Goal: Task Accomplishment & Management: Use online tool/utility

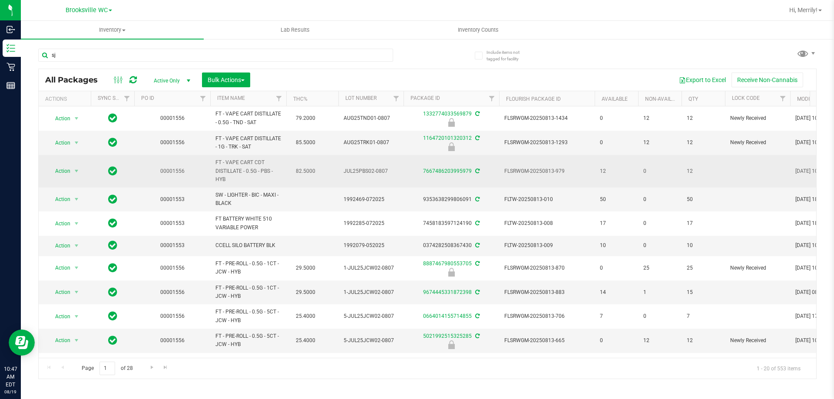
type input "sjy"
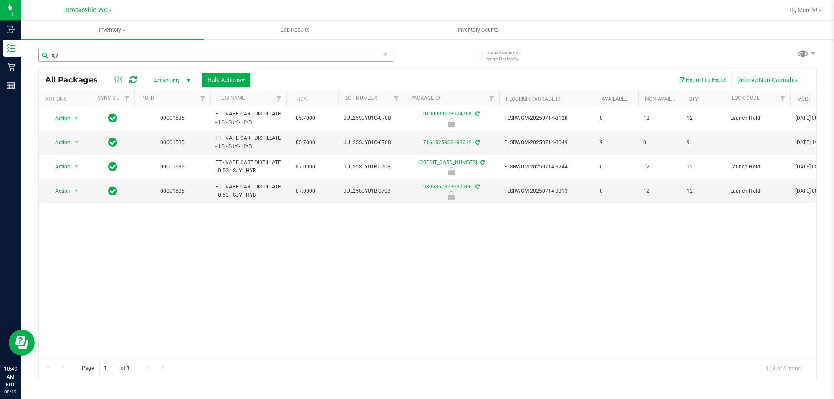
click at [92, 57] on input "sjy" at bounding box center [215, 55] width 355 height 13
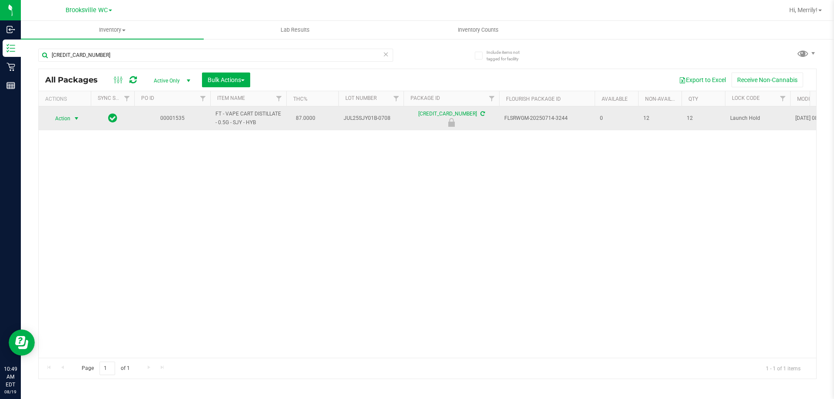
type input "[CREDIT_CARD_NUMBER]"
click at [76, 118] on span "select" at bounding box center [76, 118] width 7 height 7
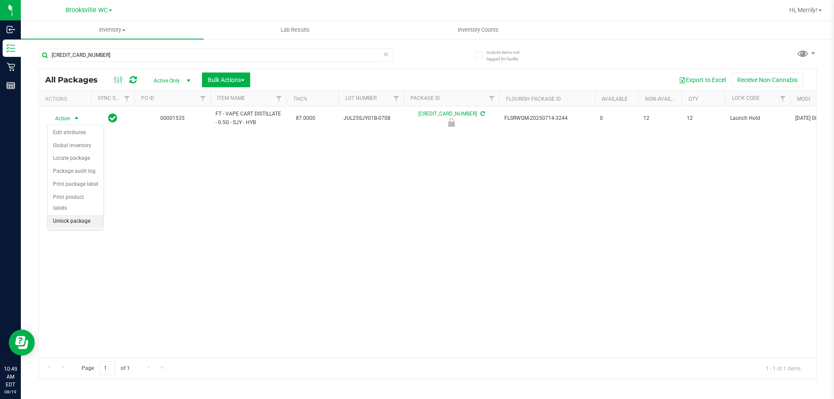
drag, startPoint x: 80, startPoint y: 211, endPoint x: 80, endPoint y: 202, distance: 9.1
click at [80, 215] on li "Unlock package" at bounding box center [76, 221] width 56 height 13
